Goal: Find contact information: Find contact information

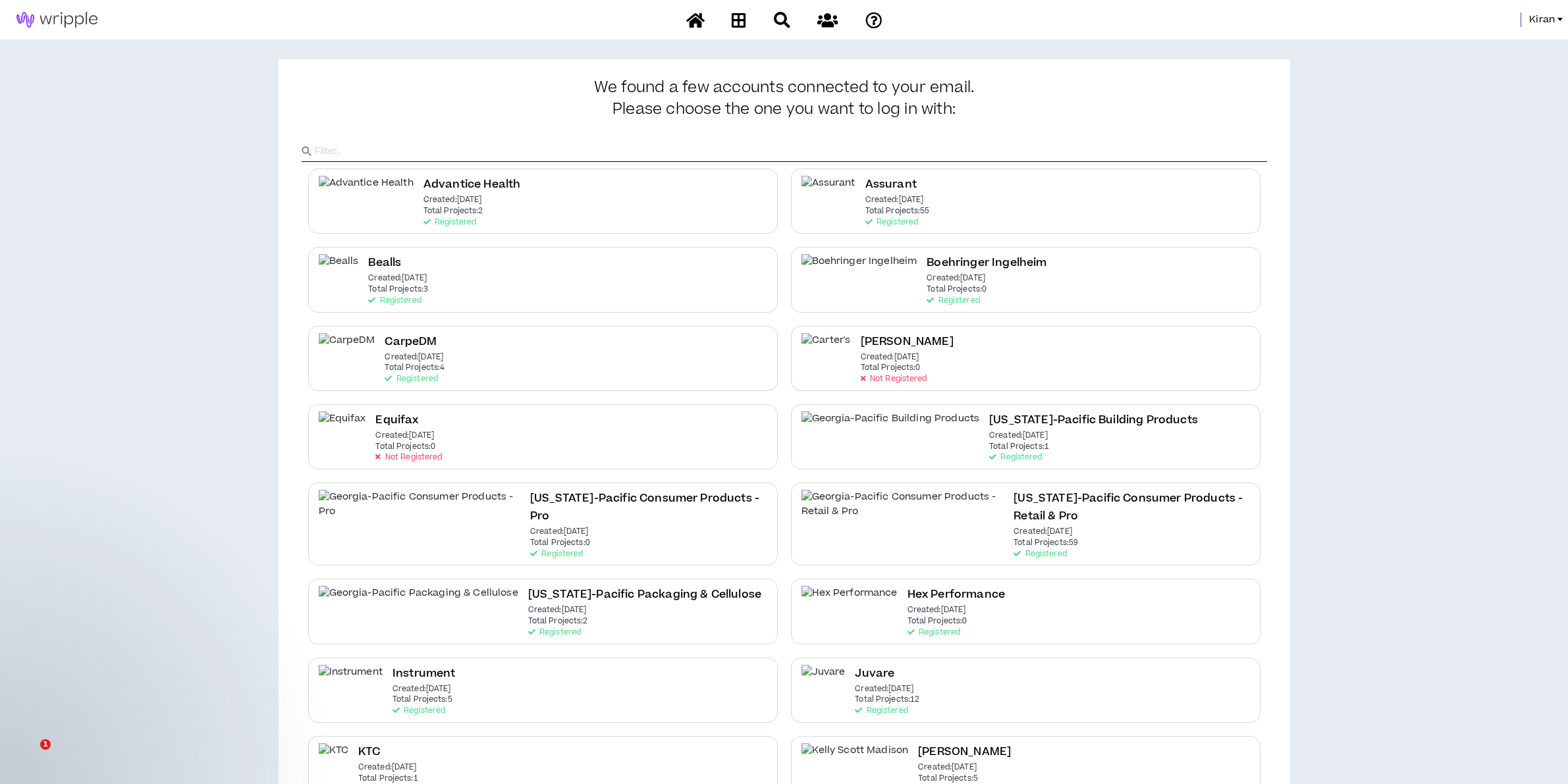
click at [1529, 11] on div "Kiran" at bounding box center [784, 19] width 1568 height 40
click at [1537, 19] on span "Kiran" at bounding box center [1542, 19] width 26 height 15
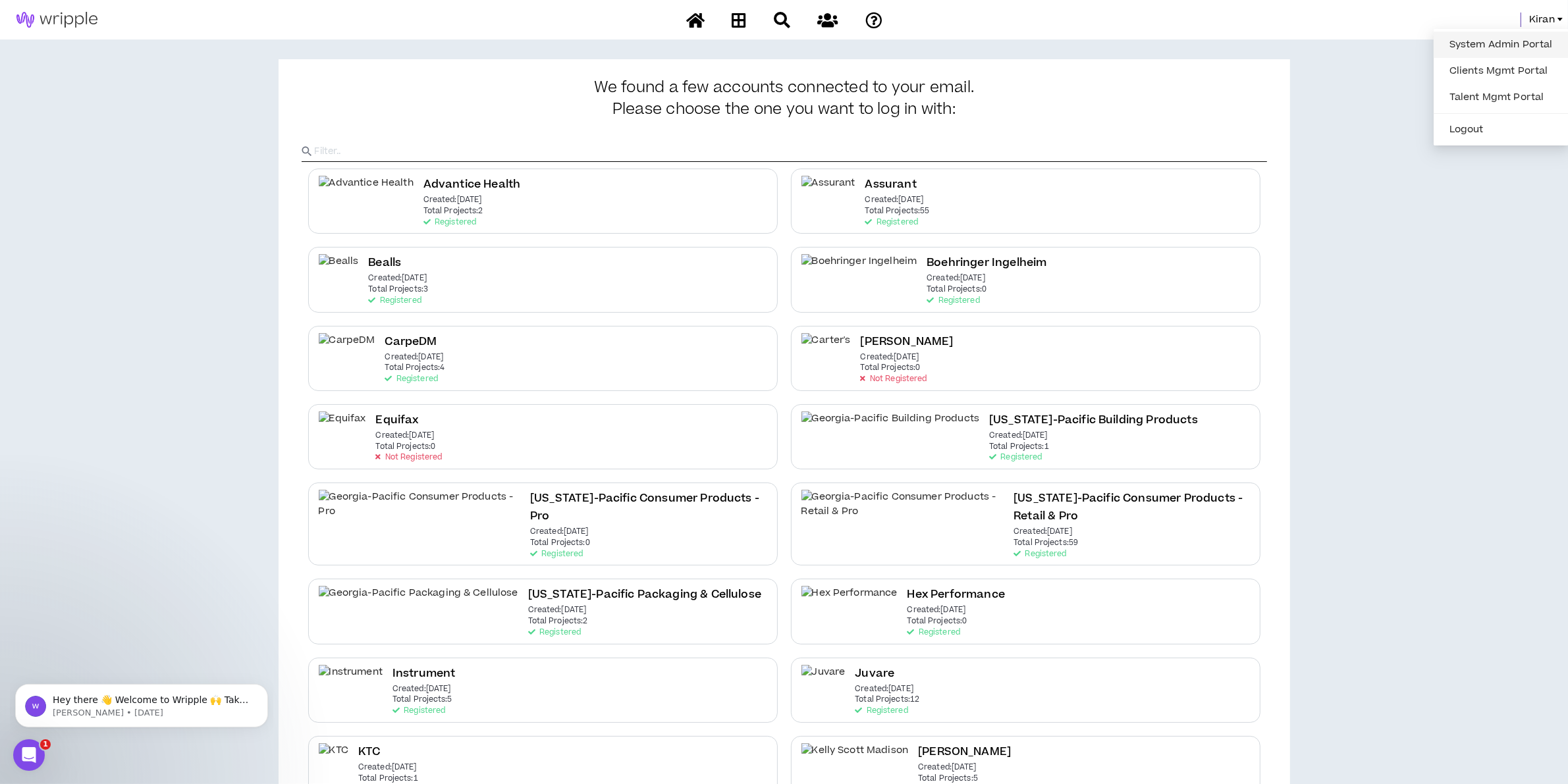
click at [1480, 35] on link "System Admin Portal" at bounding box center [1500, 44] width 119 height 19
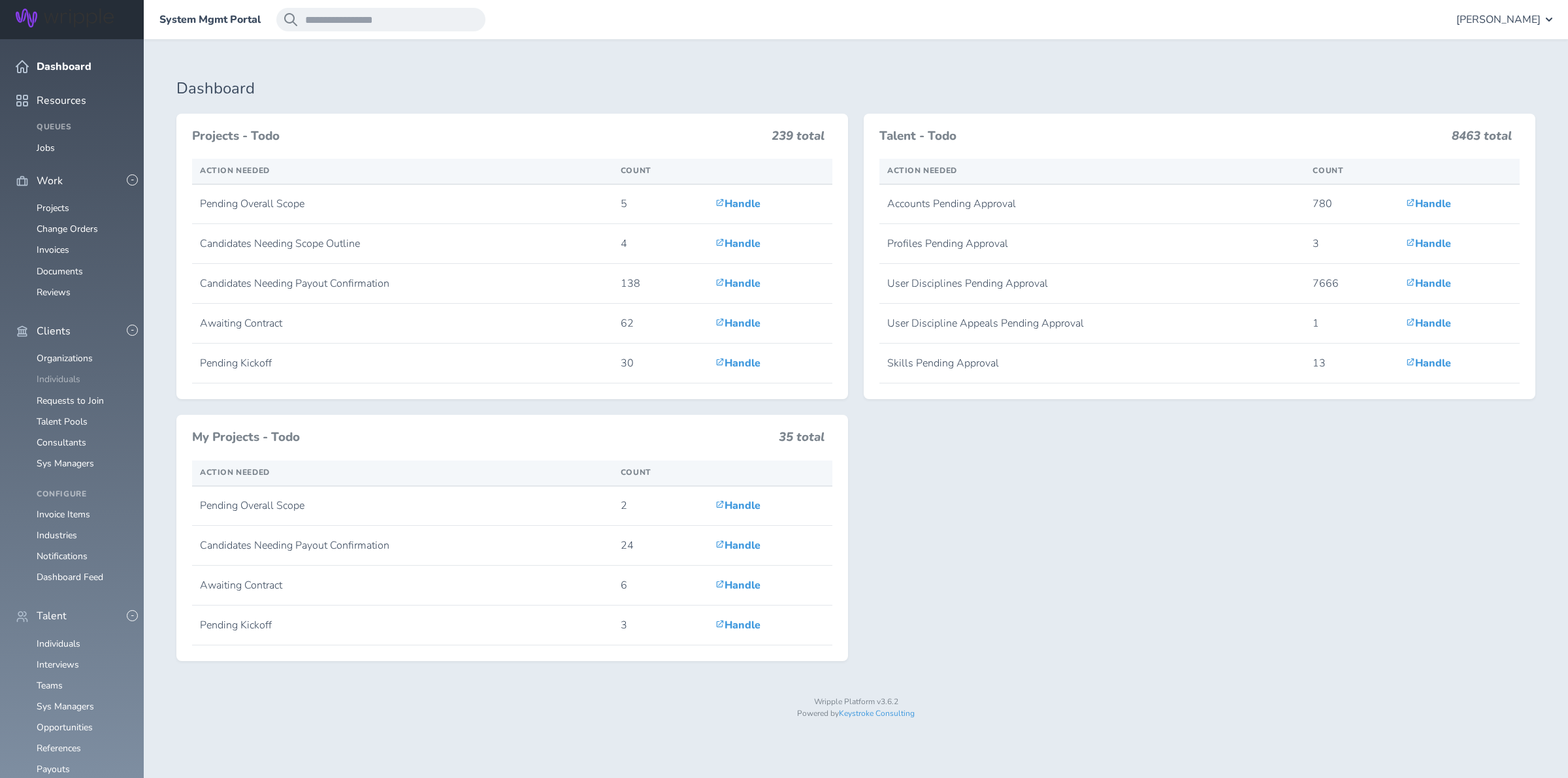
click at [67, 373] on link "Individuals" at bounding box center [59, 379] width 44 height 12
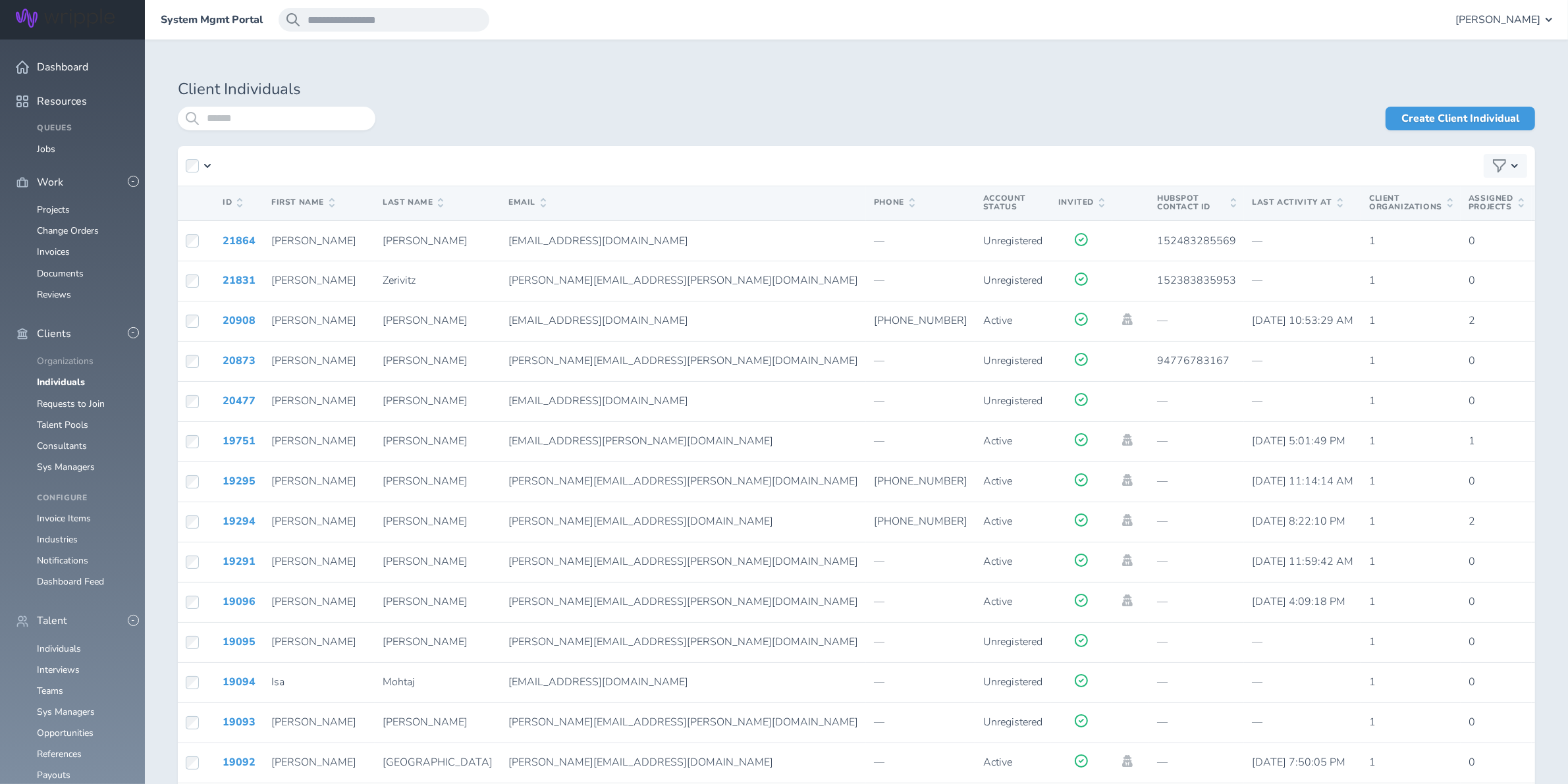
click at [56, 355] on link "Organizations" at bounding box center [65, 360] width 57 height 12
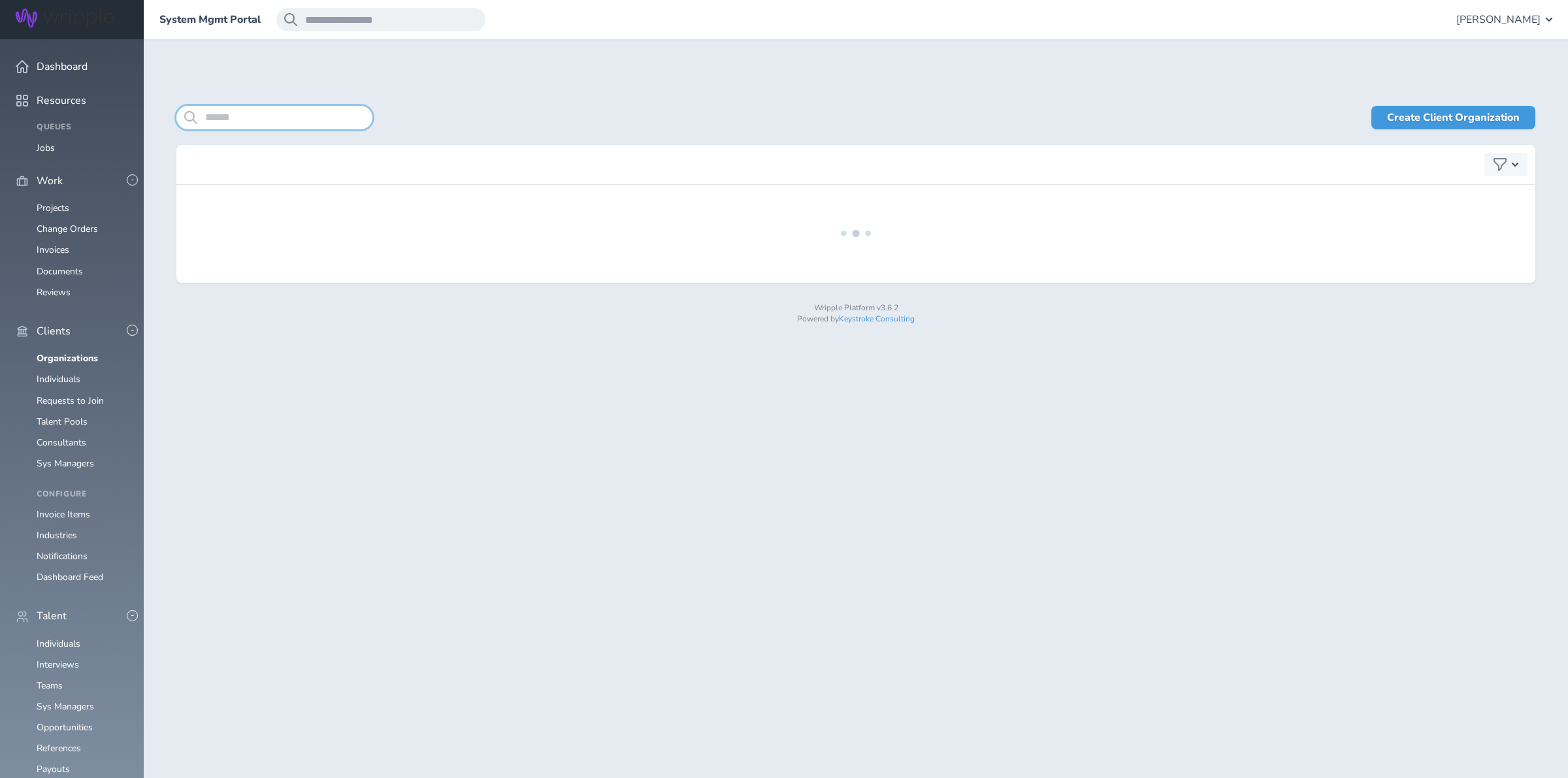
click at [253, 125] on input "search" at bounding box center [274, 117] width 196 height 23
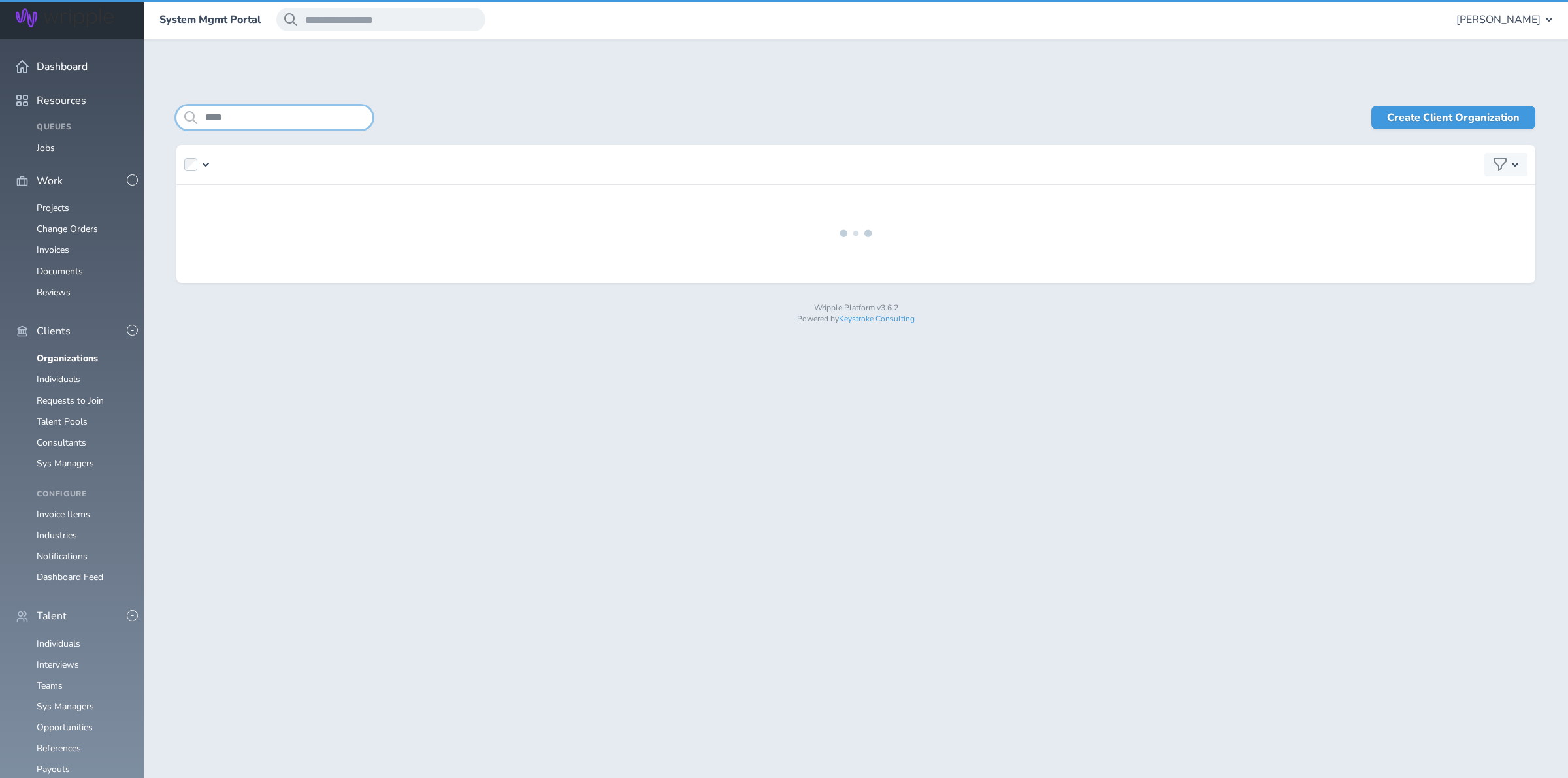
type input "****"
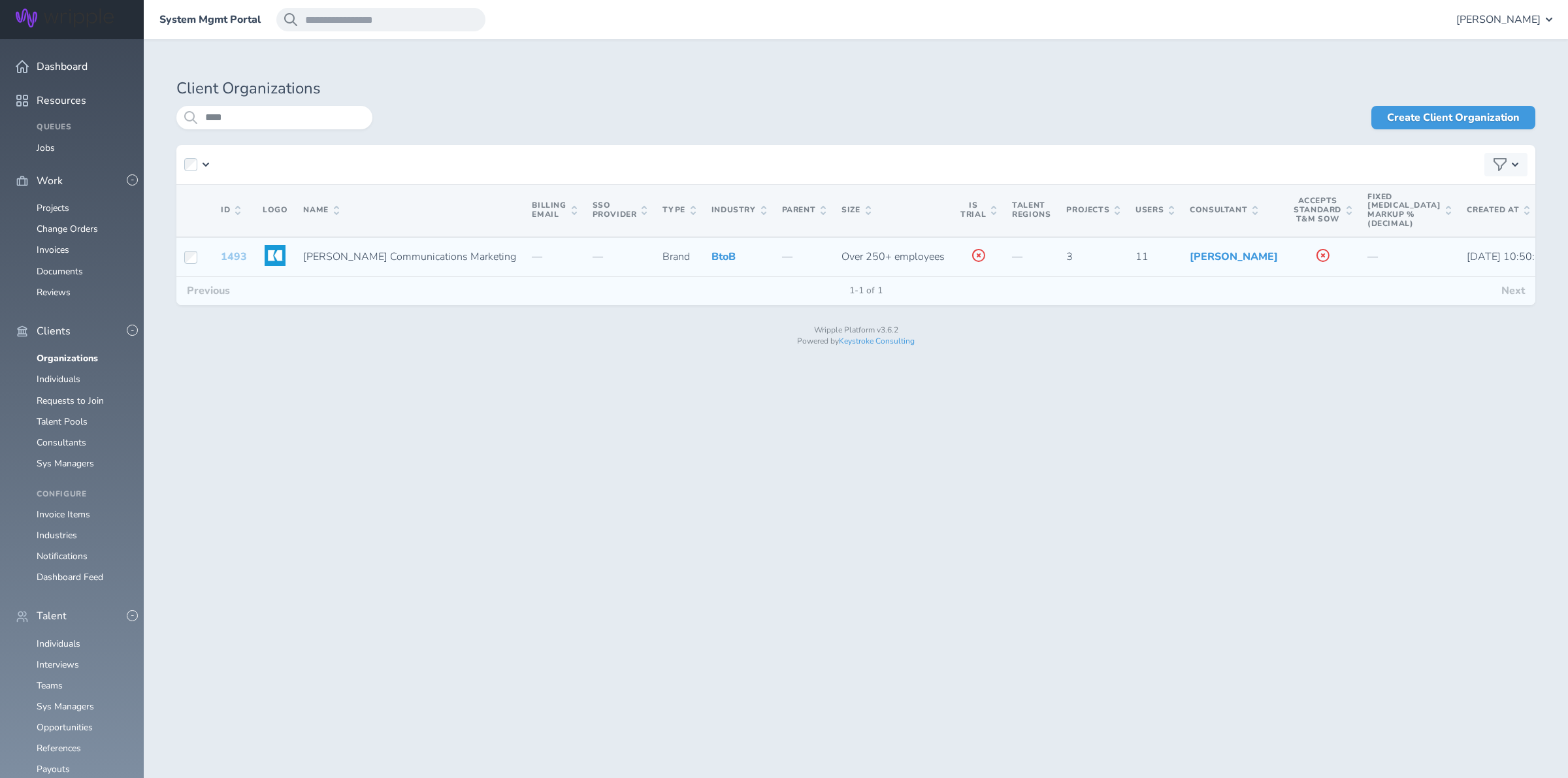
click at [227, 264] on link "1493" at bounding box center [233, 257] width 26 height 14
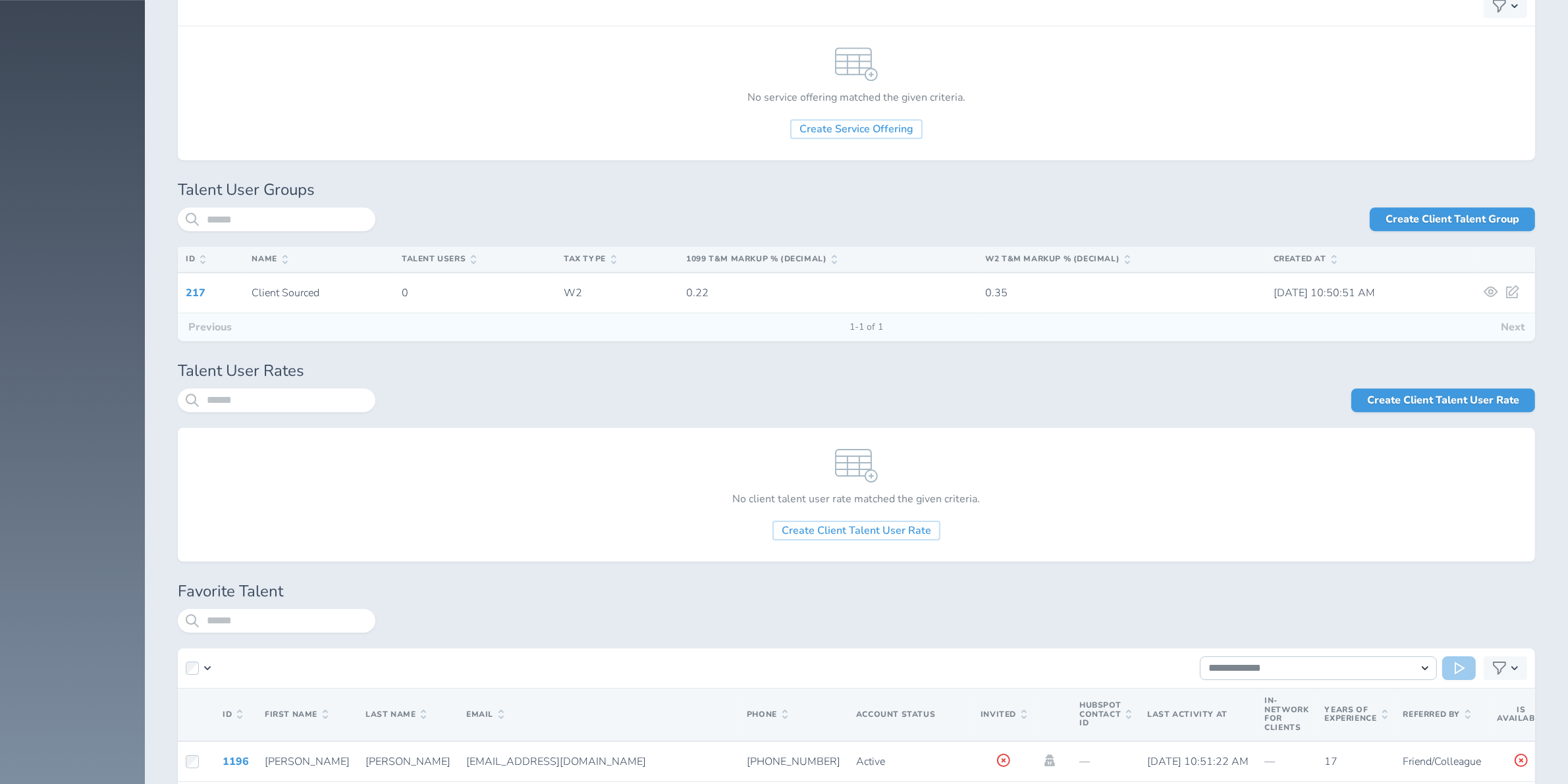
scroll to position [5633, 0]
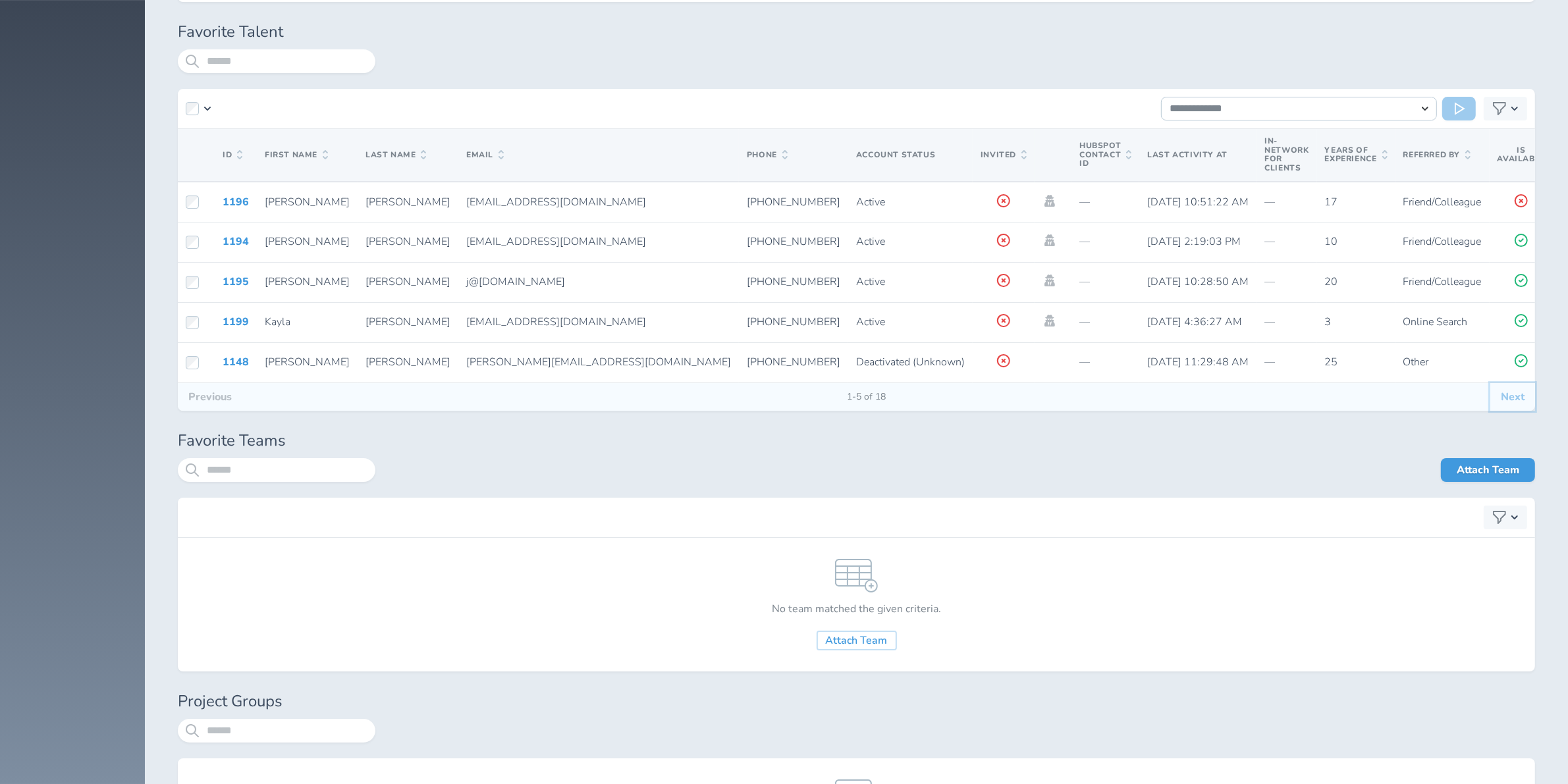
click at [1516, 411] on button "Next" at bounding box center [1512, 397] width 44 height 27
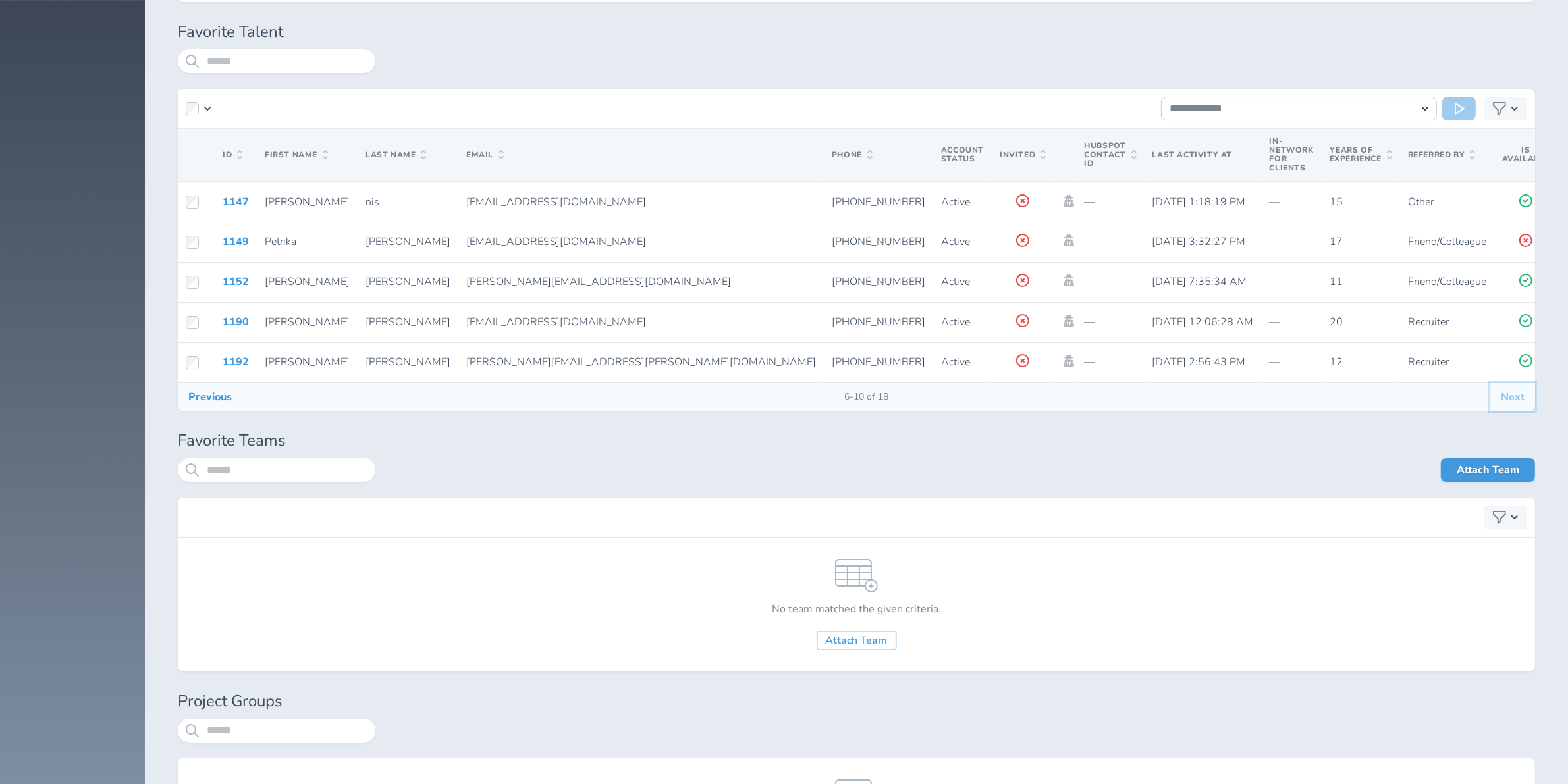
click at [1508, 411] on button "Next" at bounding box center [1512, 397] width 44 height 27
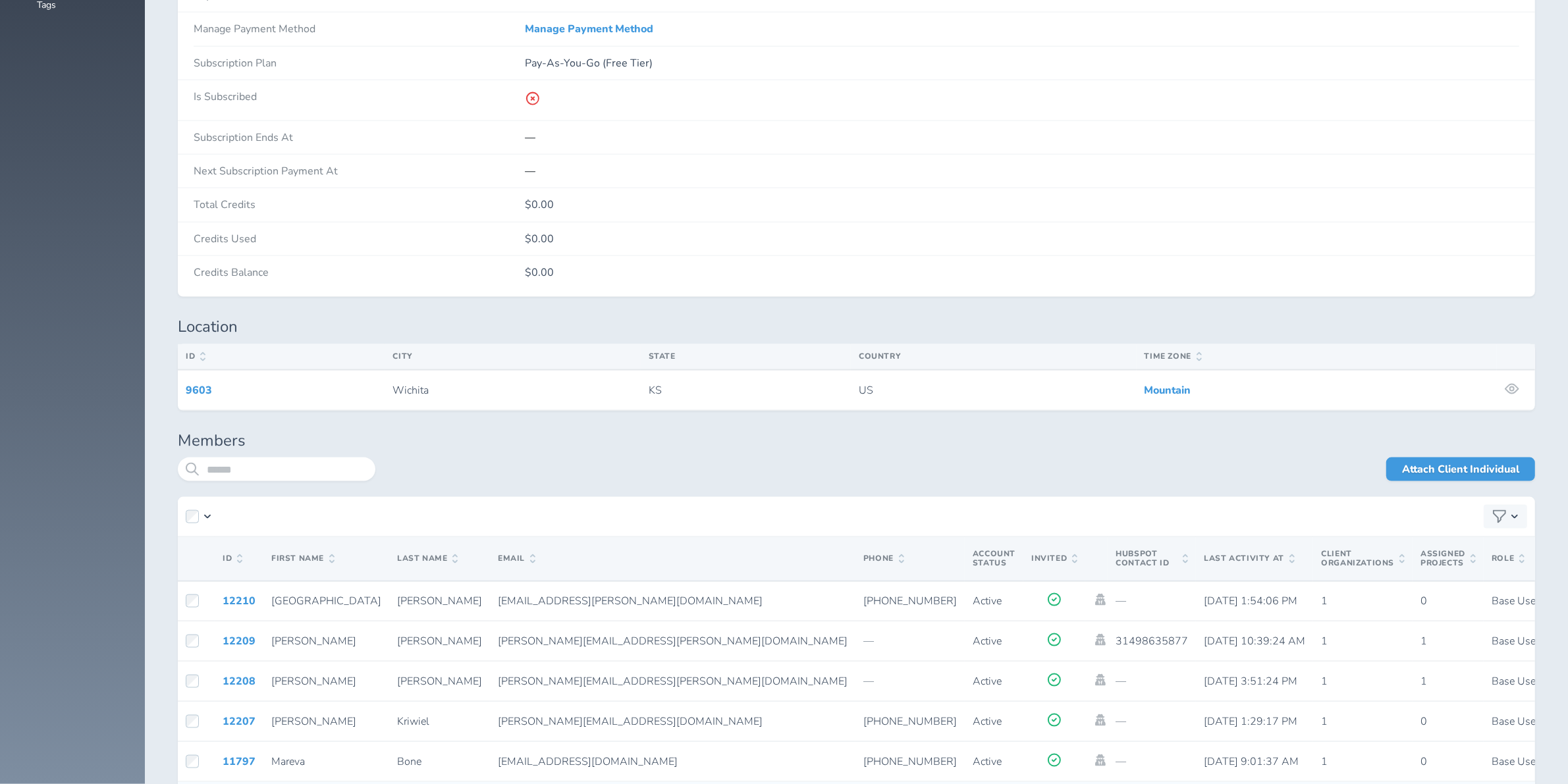
scroll to position [2341, 0]
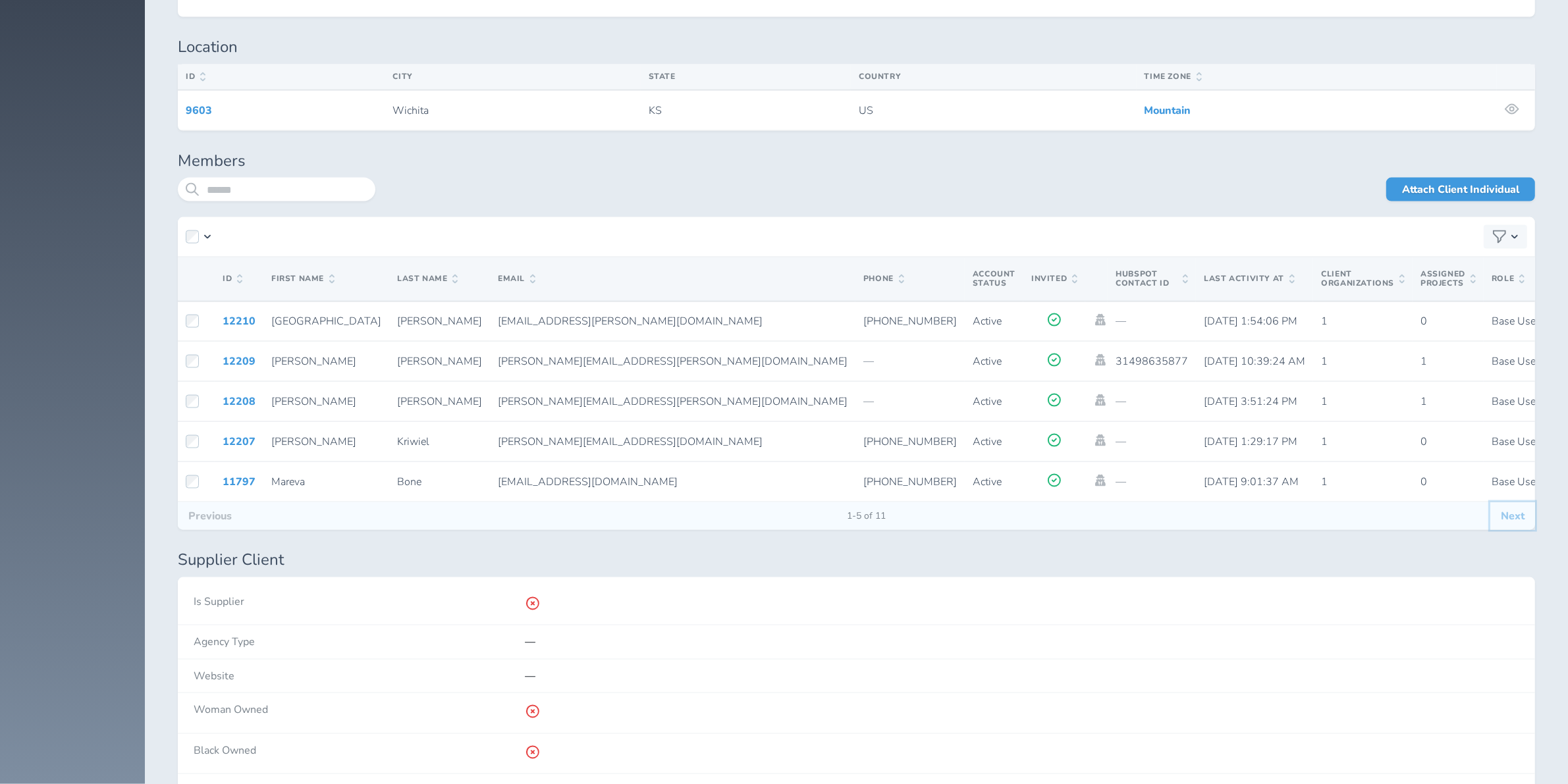
click at [1521, 525] on button "Next" at bounding box center [1512, 516] width 44 height 27
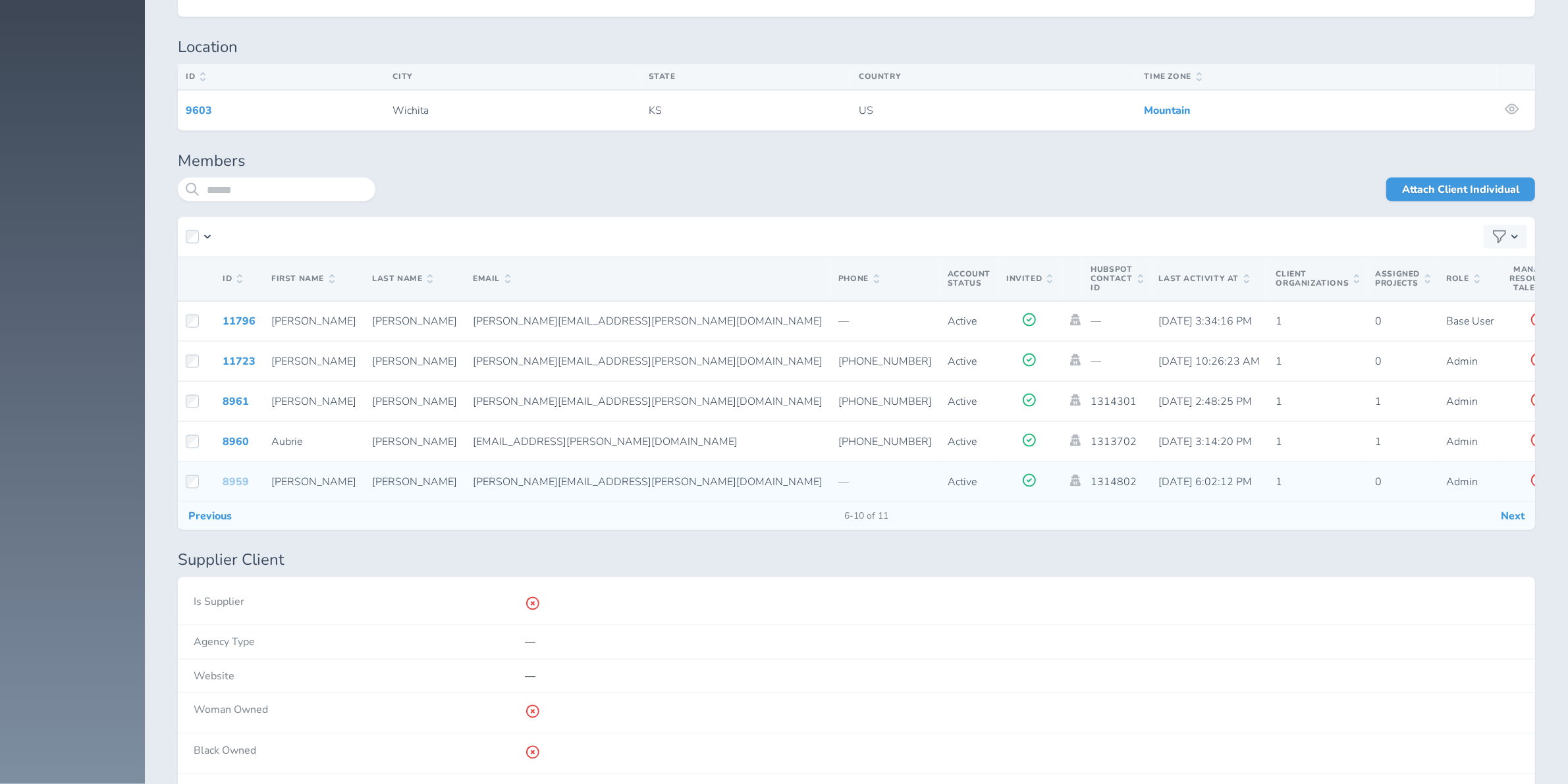
click at [242, 474] on link "8959" at bounding box center [235, 482] width 27 height 15
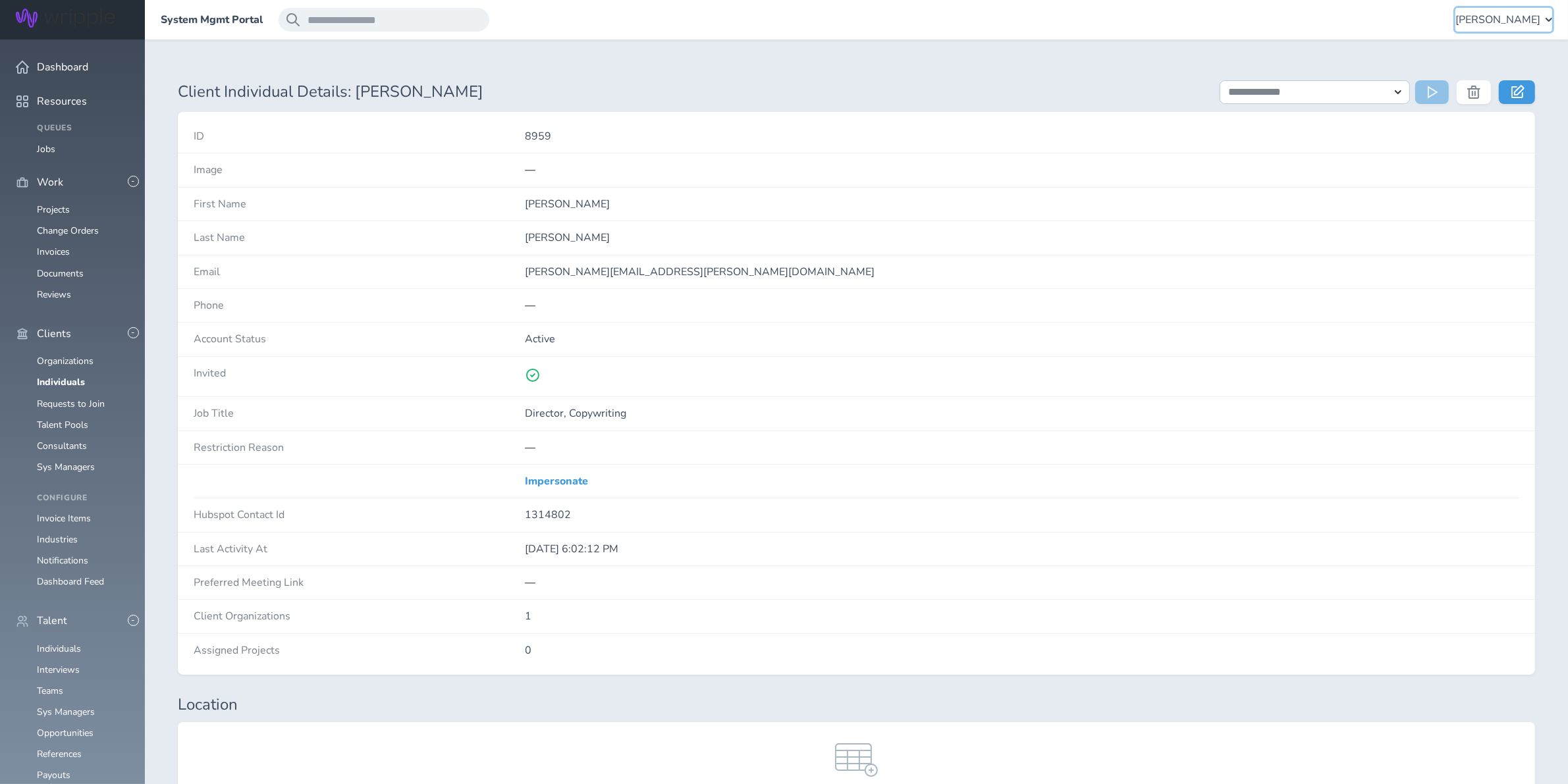
click at [1506, 19] on span "Kiran Bhandari" at bounding box center [1497, 19] width 85 height 12
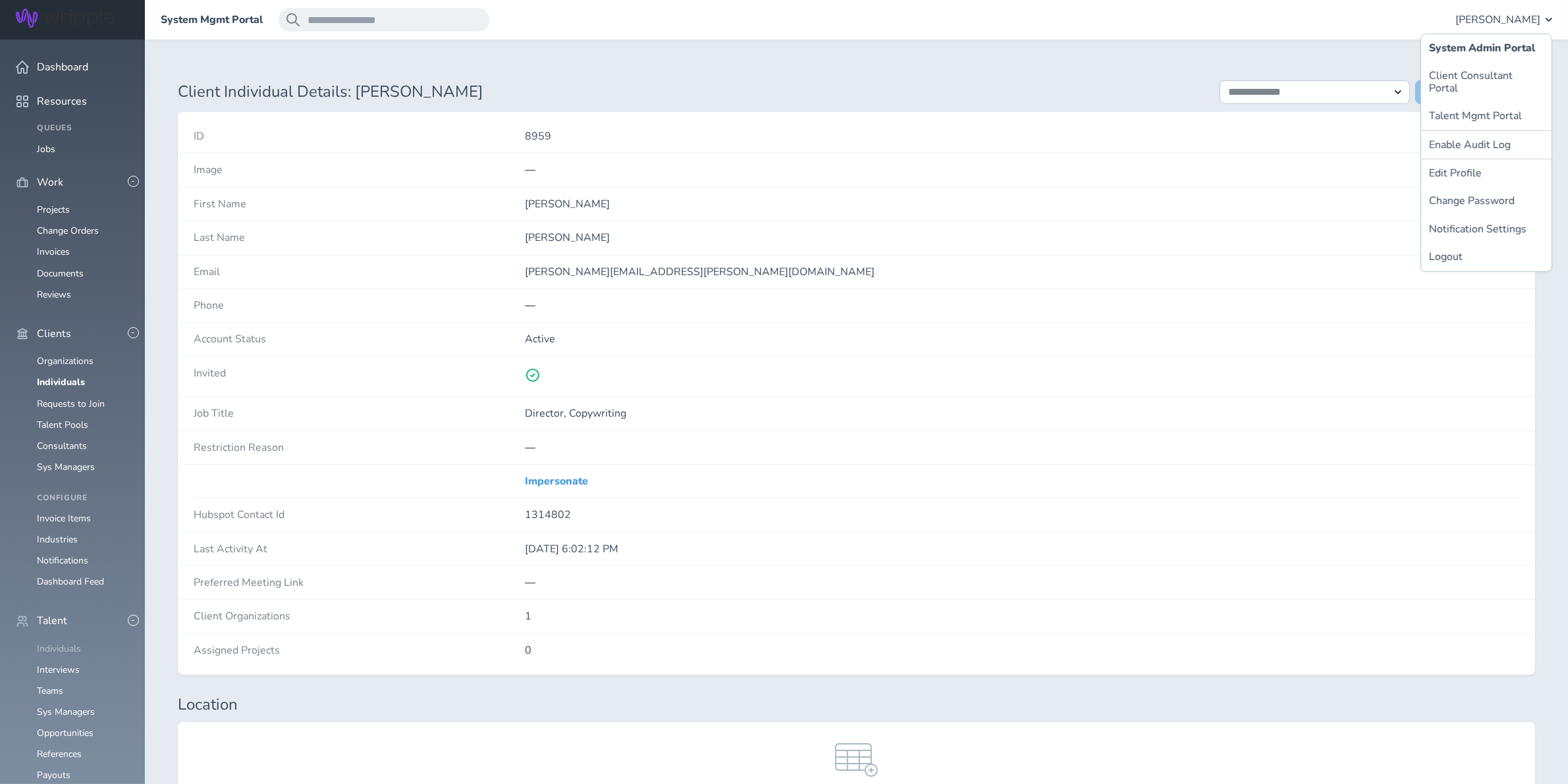
click at [58, 643] on link "Individuals" at bounding box center [59, 648] width 44 height 12
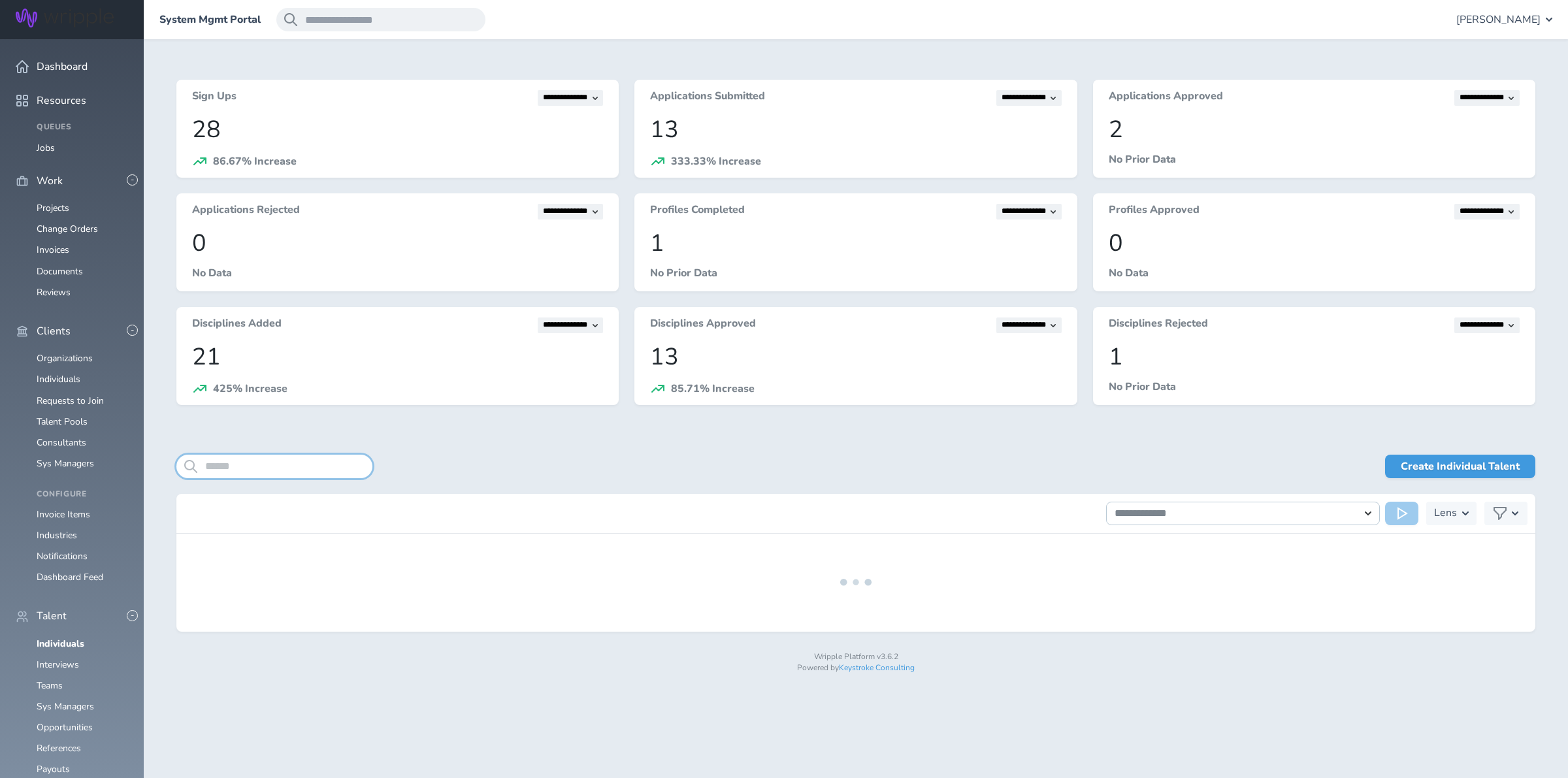
click at [238, 468] on input "search" at bounding box center [274, 466] width 196 height 23
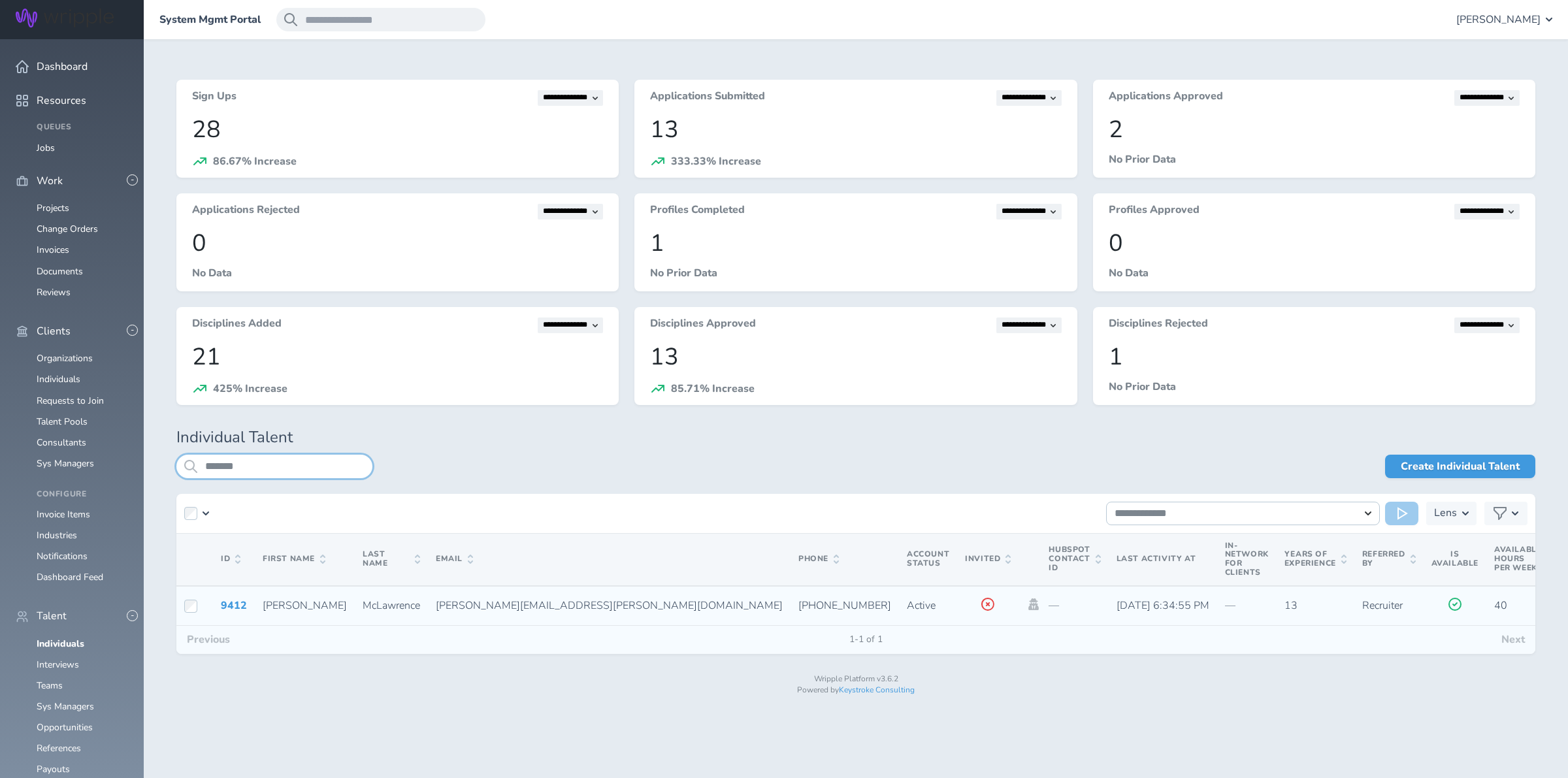
type input "*******"
drag, startPoint x: 622, startPoint y: 606, endPoint x: 549, endPoint y: 605, distance: 73.0
click at [791, 605] on td "+1 216-357-9844" at bounding box center [845, 606] width 108 height 40
copy span "216-357-9844"
